Goal: Information Seeking & Learning: Learn about a topic

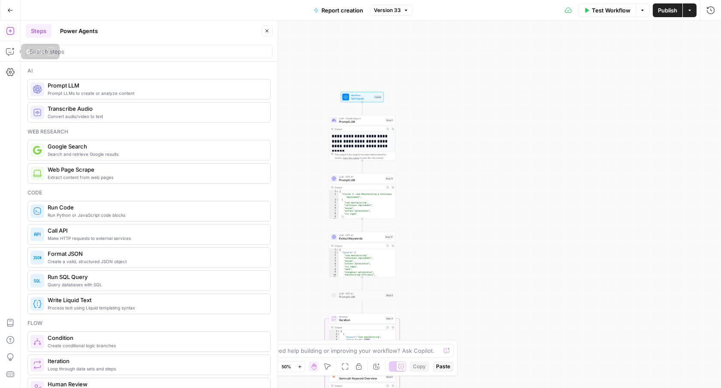
scroll to position [305, 0]
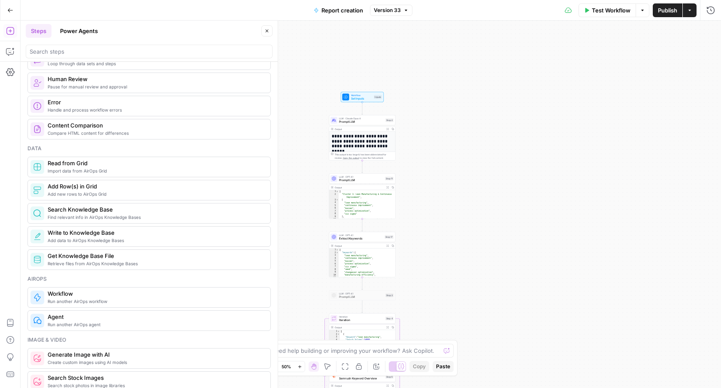
click at [12, 12] on icon "button" at bounding box center [10, 10] width 6 height 6
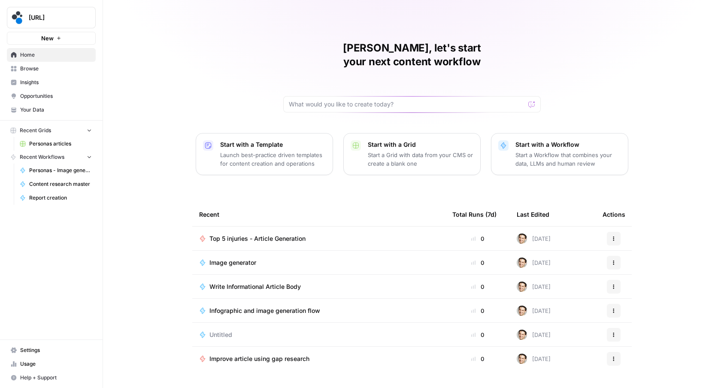
click at [33, 85] on span "Insights" at bounding box center [56, 83] width 72 height 8
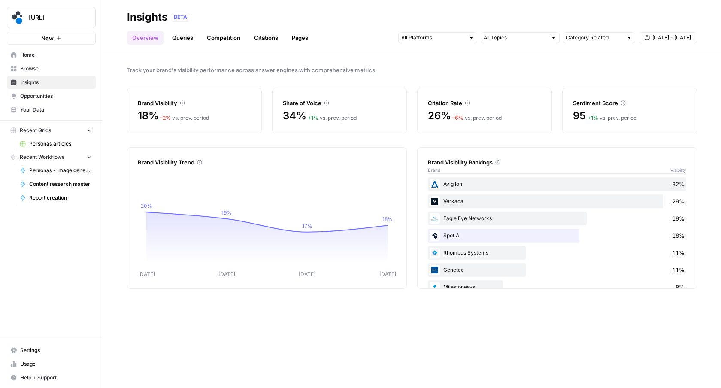
click at [180, 37] on link "Queries" at bounding box center [182, 38] width 31 height 14
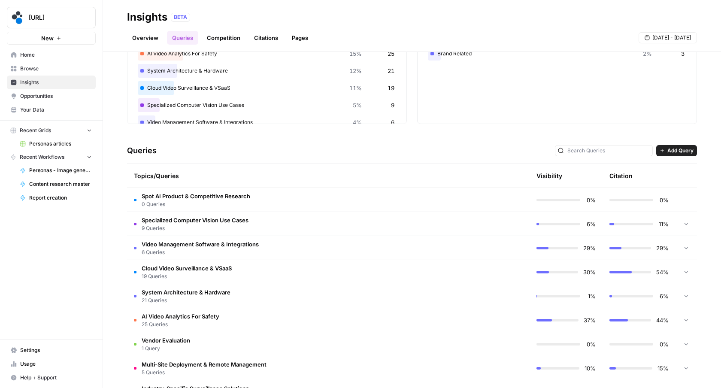
scroll to position [118, 0]
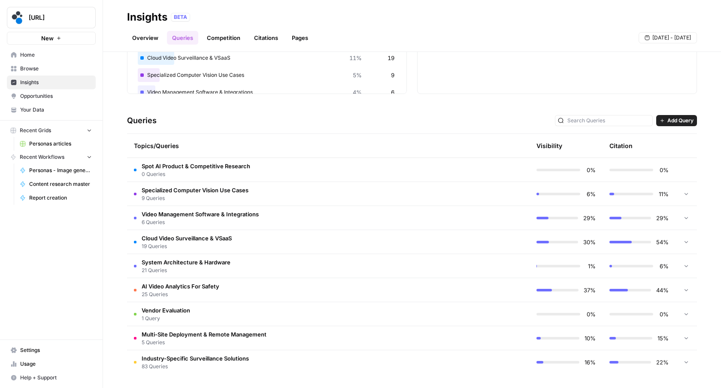
click at [211, 212] on span "Video Management Software & Integrations" at bounding box center [200, 214] width 117 height 9
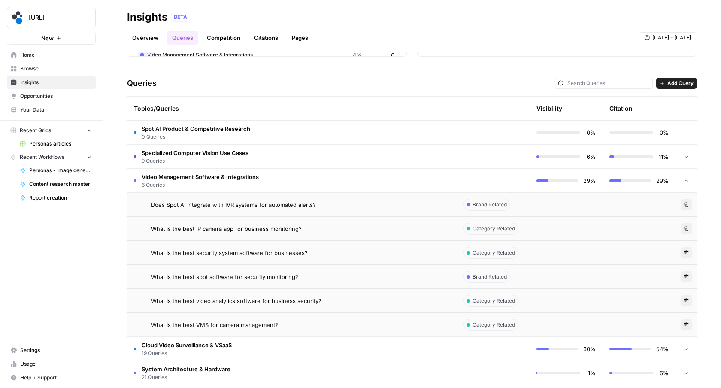
scroll to position [163, 0]
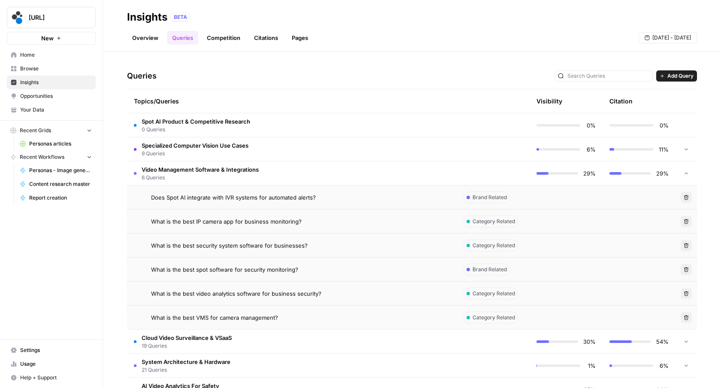
click at [359, 294] on div "What is the best video analytics software for business security?" at bounding box center [300, 293] width 299 height 9
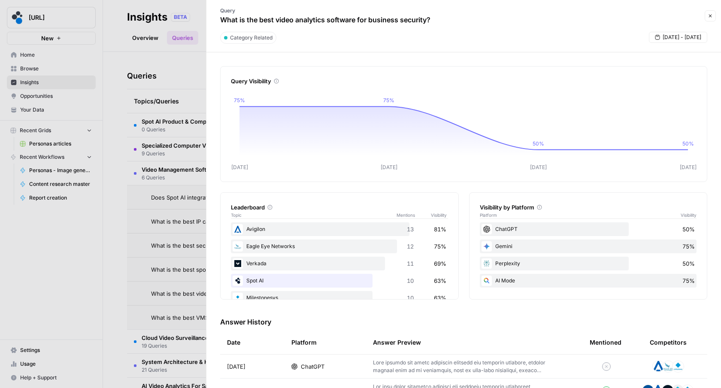
click at [709, 18] on icon "button" at bounding box center [710, 15] width 5 height 5
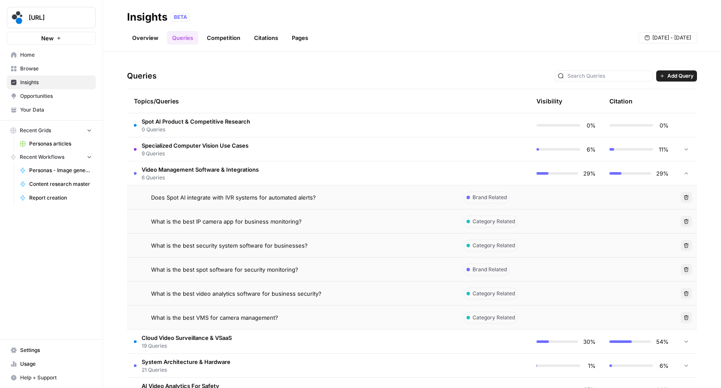
click at [270, 173] on td "Video Management Software & Integrations 6 Queries" at bounding box center [292, 173] width 330 height 24
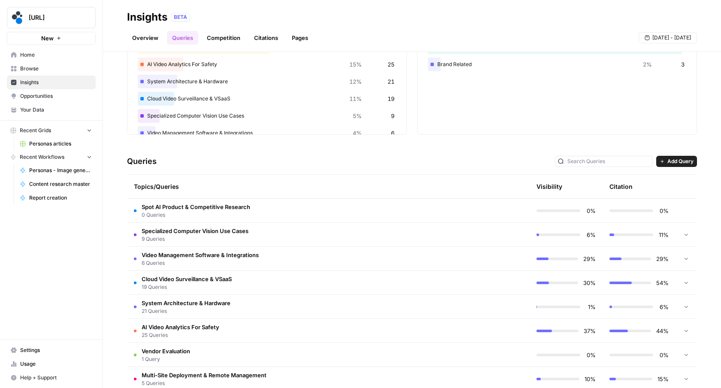
scroll to position [118, 0]
